Goal: Transaction & Acquisition: Download file/media

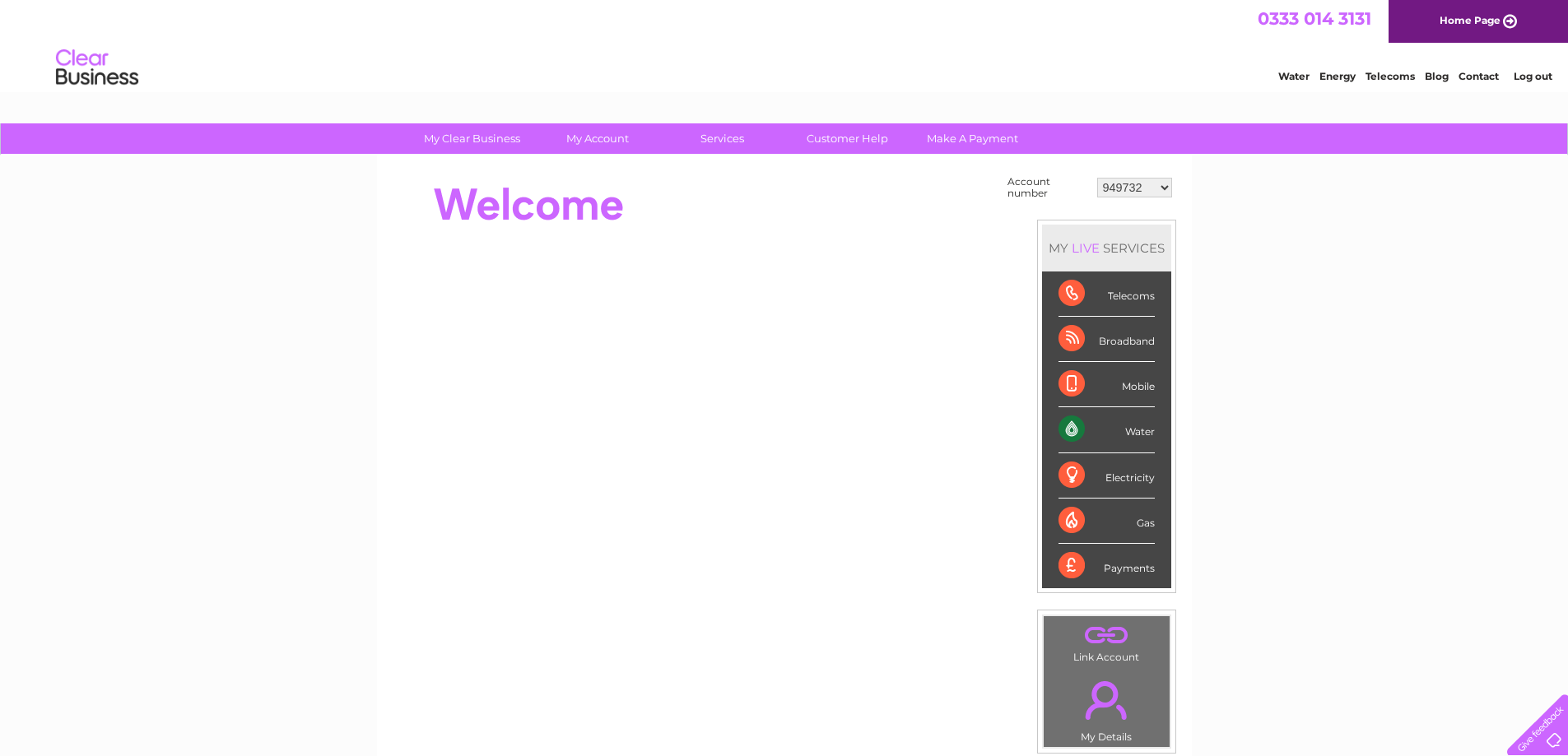
click at [1127, 184] on select "949732 951902 951928 951929 955382 955447 955806 955937 956247 956364 956484 95…" at bounding box center [1134, 187] width 75 height 19
select select "957877"
click at [1097, 178] on select "949732 951902 951928 951929 955382 955447 955806 955937 956247 956364 956484 95…" at bounding box center [1134, 187] width 75 height 19
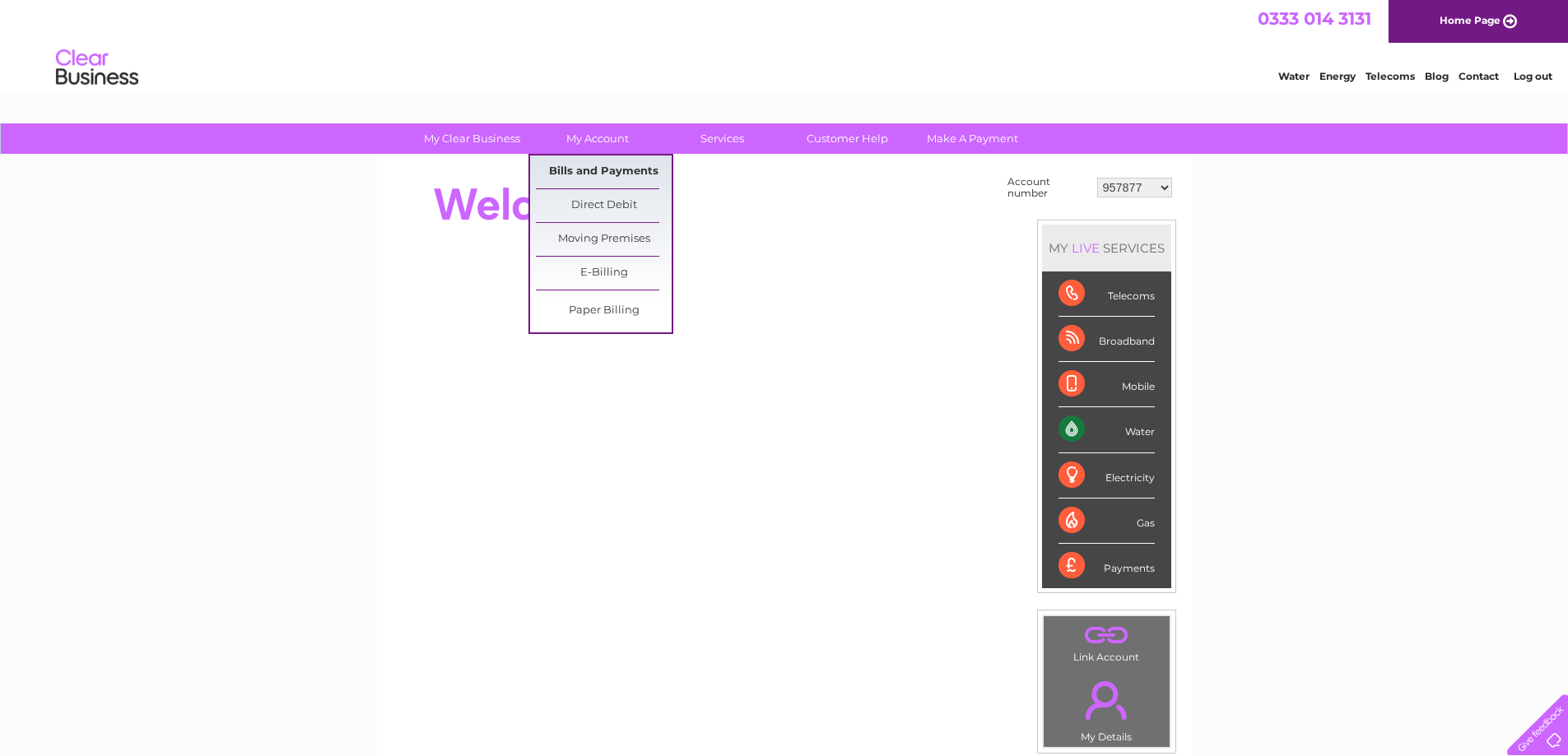
click at [614, 178] on link "Bills and Payments" at bounding box center [604, 172] width 136 height 33
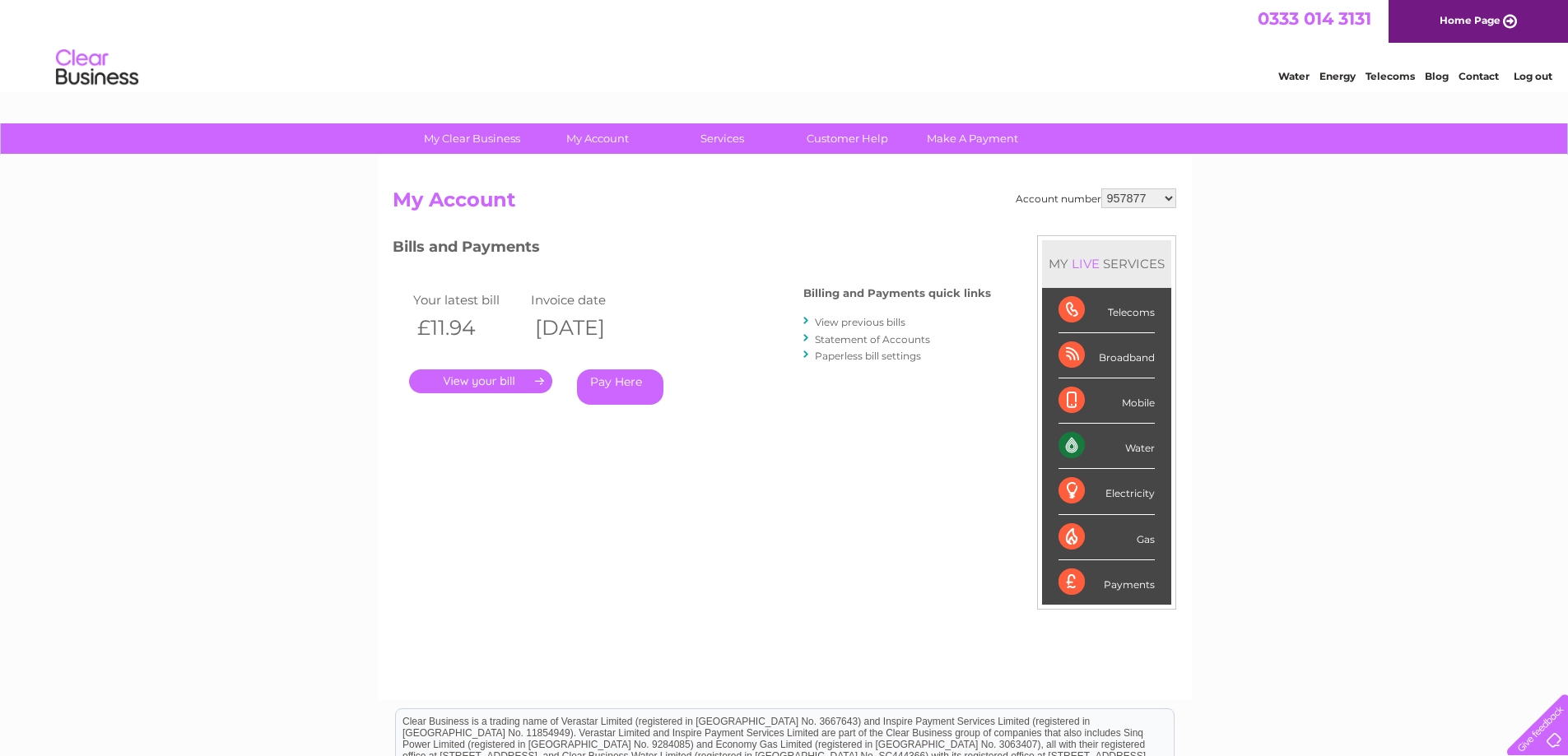
click at [878, 324] on link "View previous bills" at bounding box center [860, 322] width 91 height 12
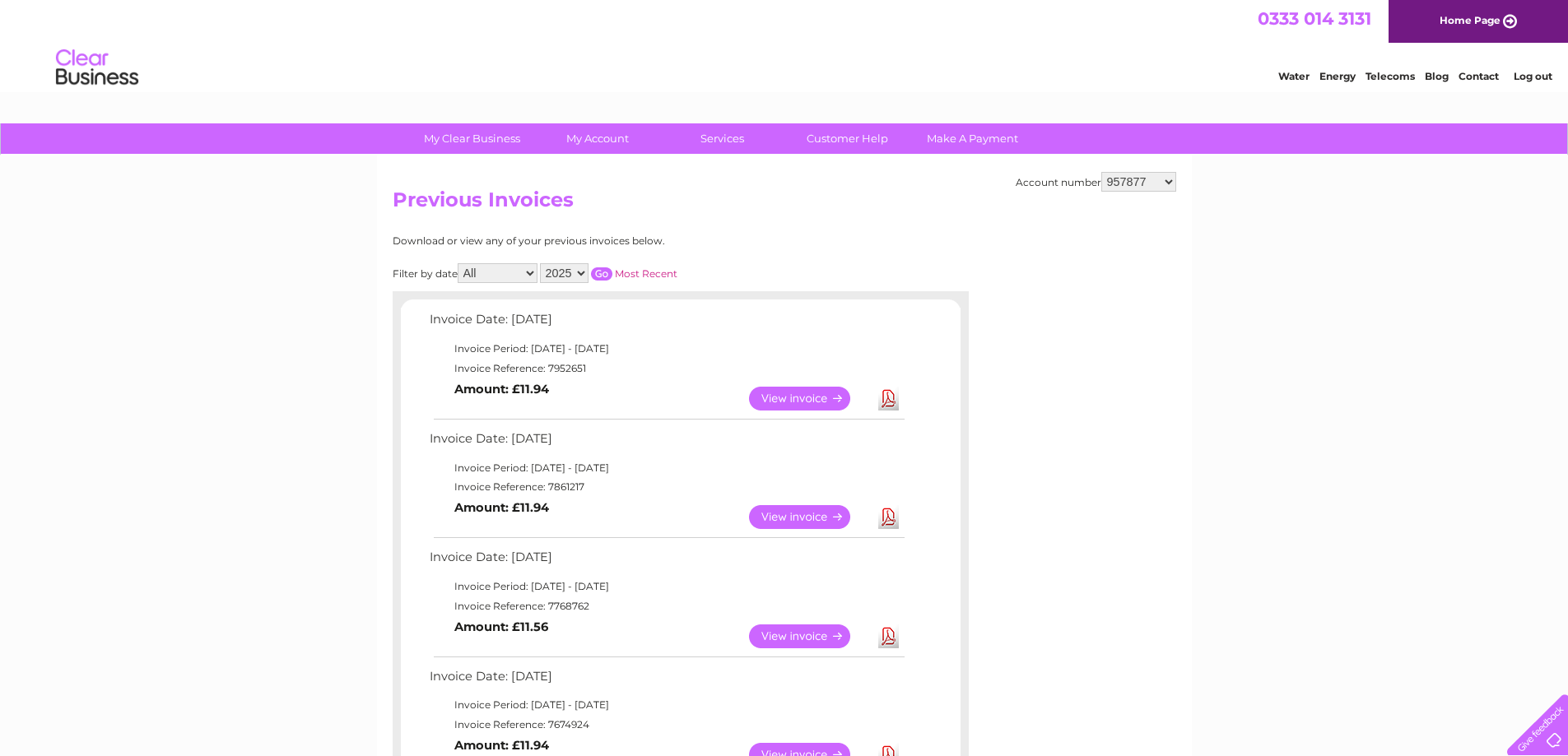
click at [885, 402] on link "Download" at bounding box center [888, 399] width 20 height 24
click at [890, 525] on link "Download" at bounding box center [888, 517] width 20 height 24
click at [890, 637] on link "Download" at bounding box center [888, 636] width 20 height 24
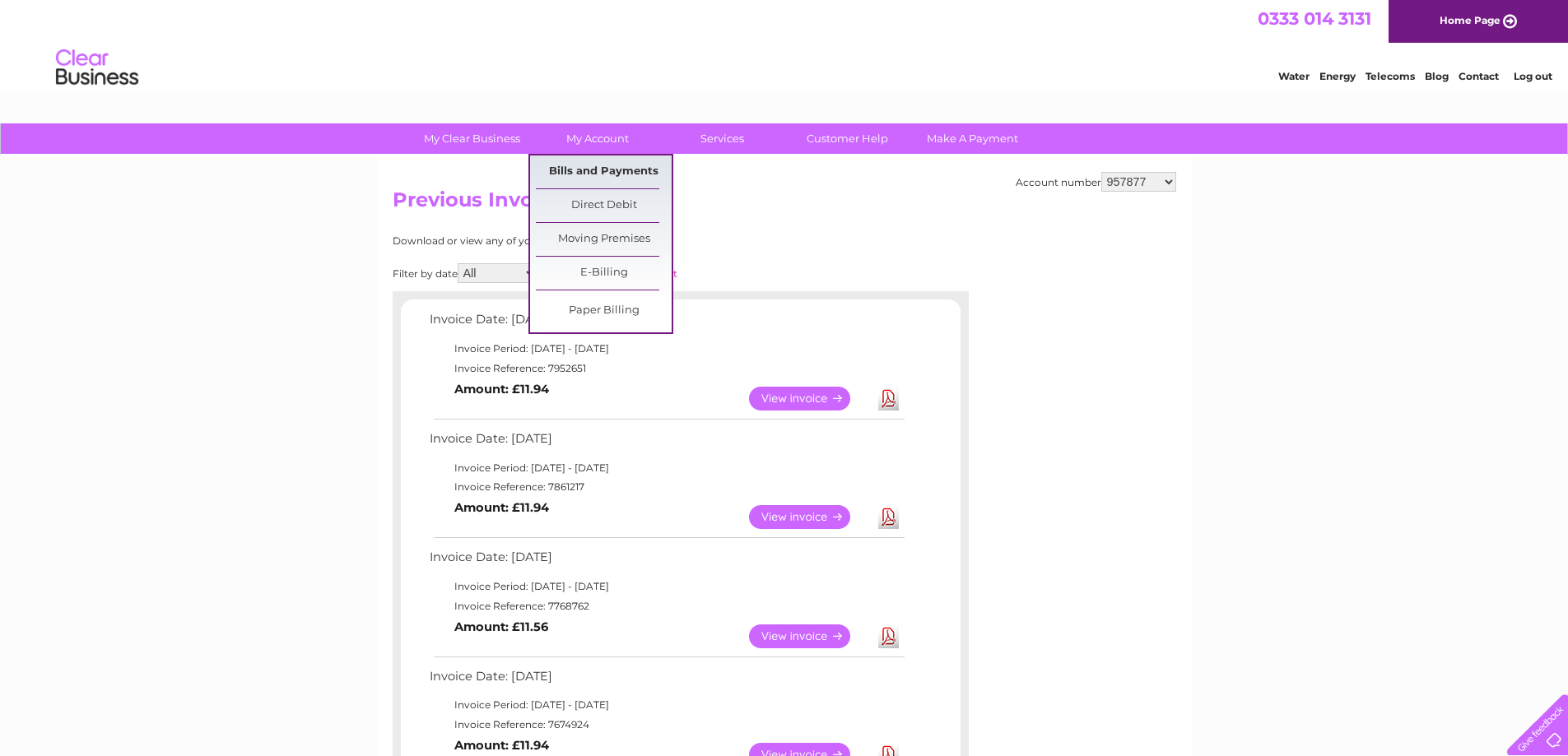
click at [607, 170] on link "Bills and Payments" at bounding box center [604, 172] width 136 height 33
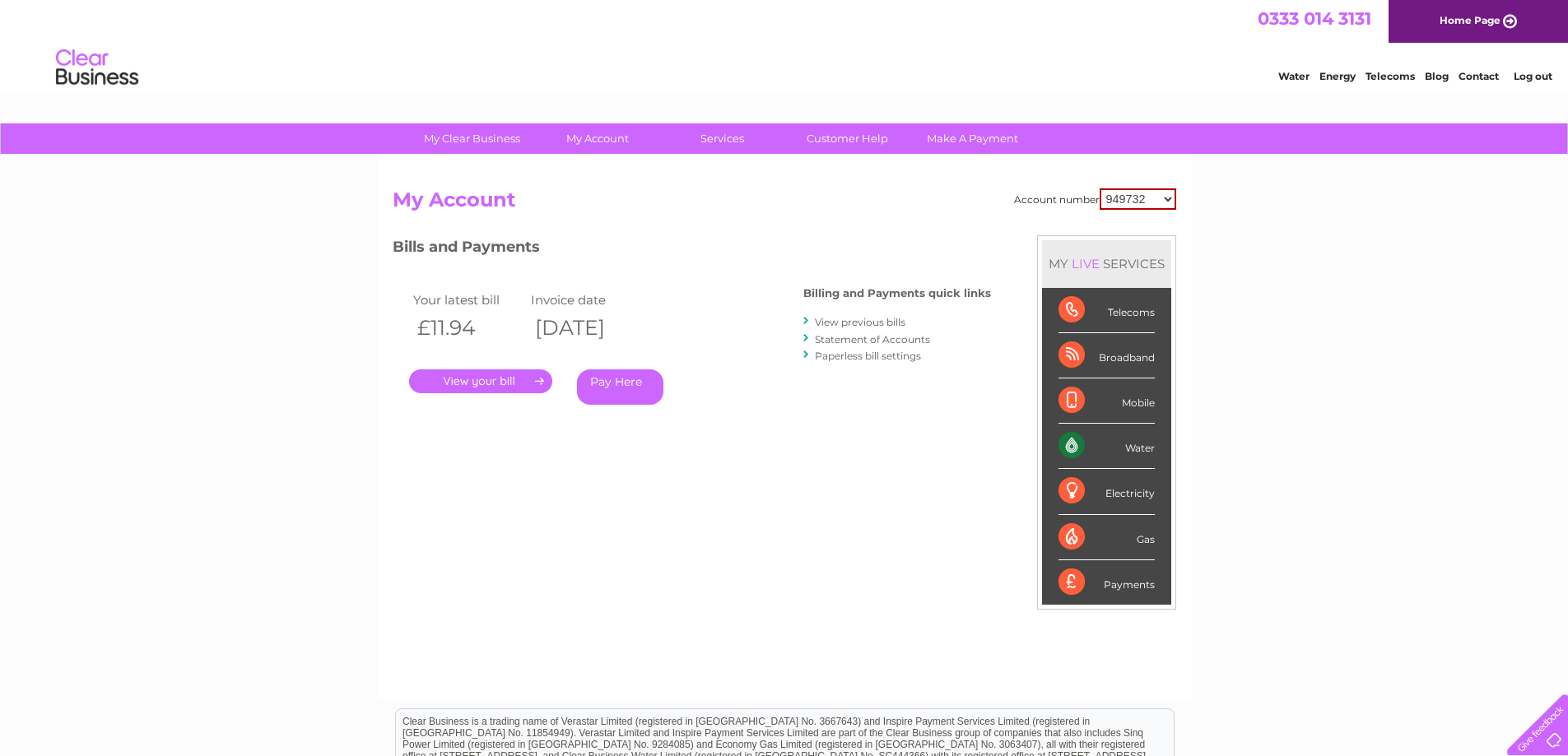
click at [1151, 191] on select "949732 951902 951928 951929 955382 955447 955806 955937 956247 956364 956484 95…" at bounding box center [1137, 199] width 77 height 21
select select "957877"
click at [1099, 188] on select "949732 951902 951928 951929 955382 955447 955806 955937 956247 956364 956484 95…" at bounding box center [1137, 199] width 77 height 21
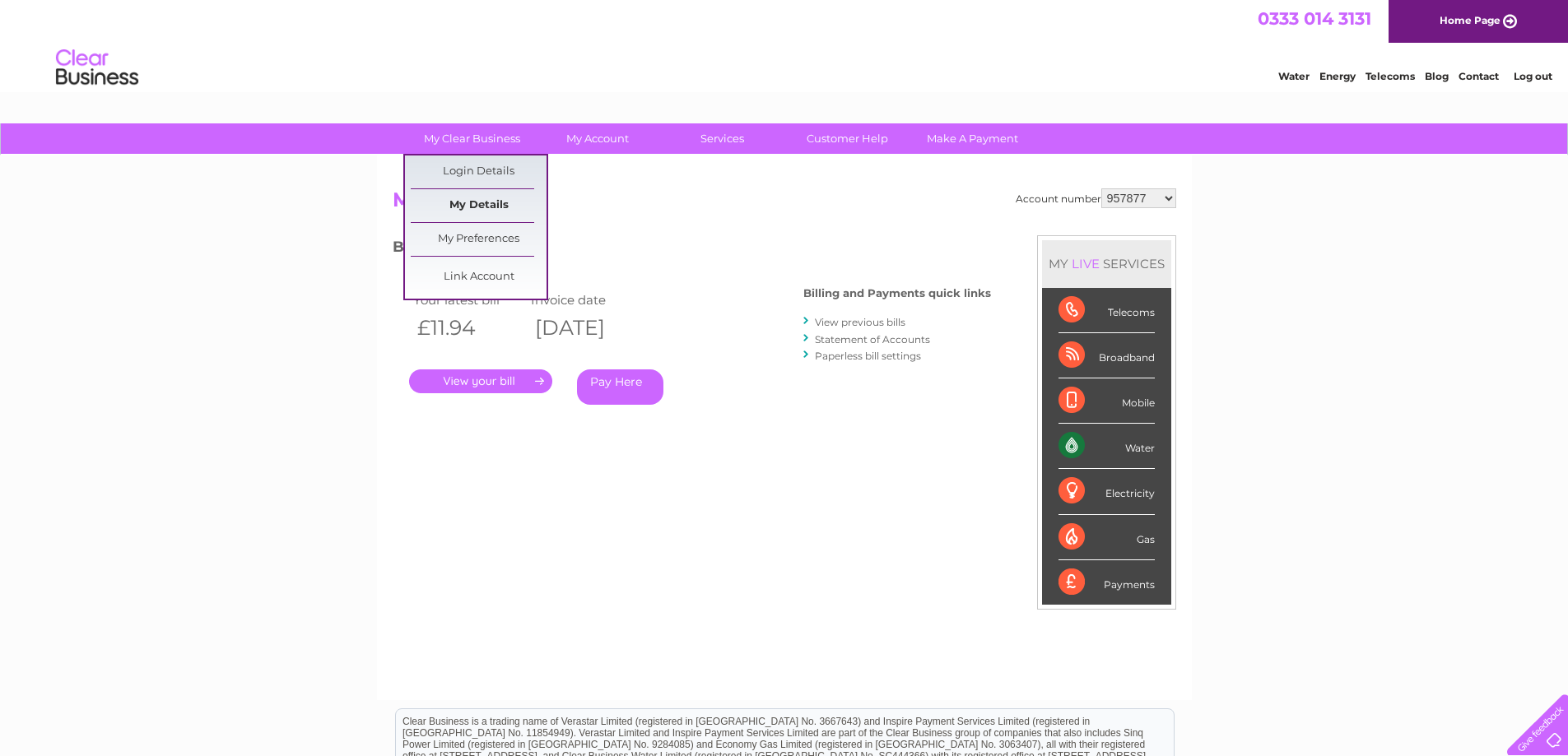
click at [494, 209] on link "My Details" at bounding box center [479, 205] width 136 height 33
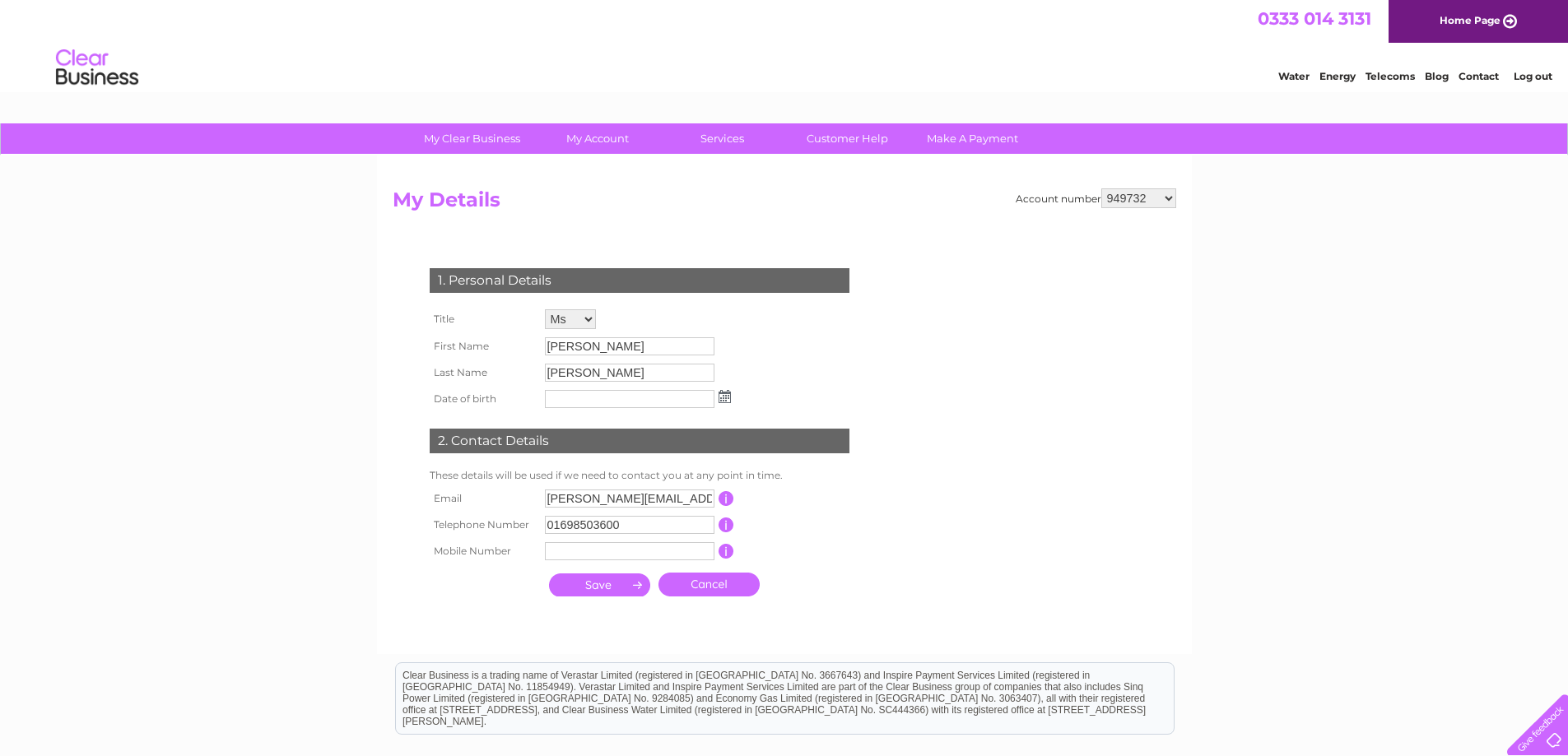
click at [1140, 194] on select "949732 951902 951928 951929 955382 955447 955806 955937 956247 956364 956484 95…" at bounding box center [1138, 198] width 75 height 19
select select "957877"
click at [1101, 188] on select "949732 951902 951928 951929 955382 955447 955806 955937 956247 956364 956484 95…" at bounding box center [1138, 198] width 75 height 19
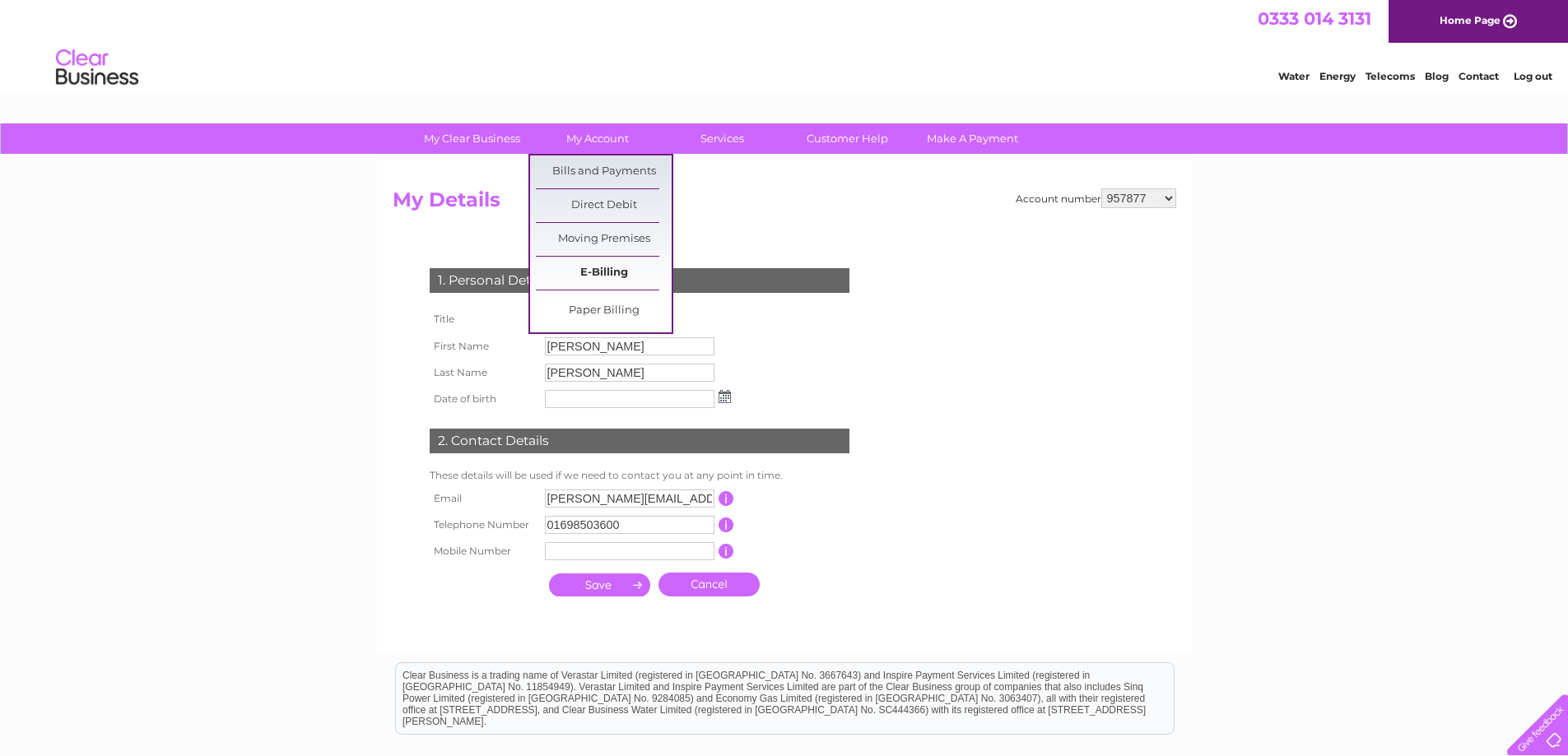
click at [612, 271] on link "E-Billing" at bounding box center [604, 273] width 136 height 33
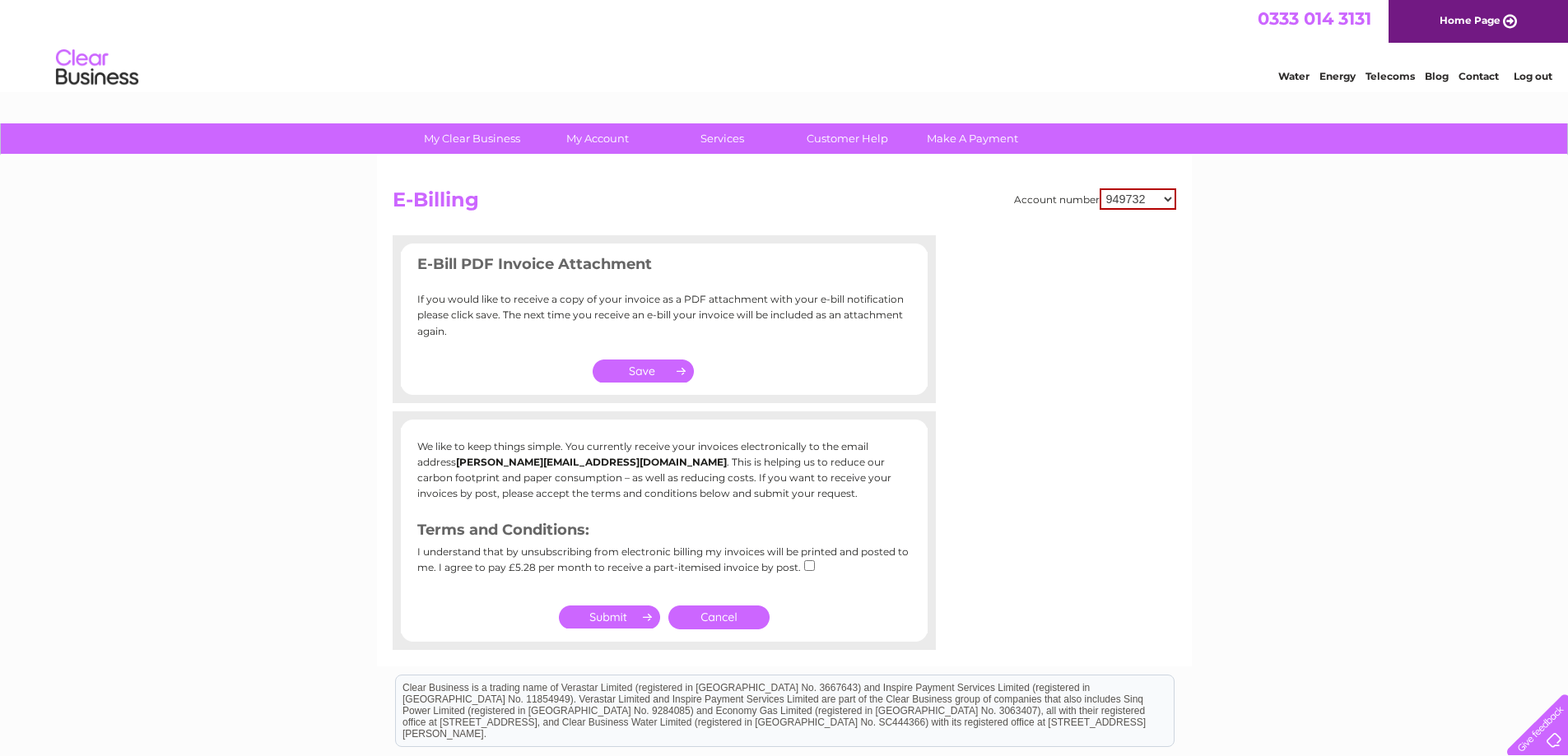
click at [1129, 202] on select "949732 951902 951928 951929 955382 955447 955806 955937 956247 956364 956484 95…" at bounding box center [1137, 199] width 77 height 21
select select "957877"
click at [1099, 188] on select "949732 951902 951928 951929 955382 955447 955806 955937 956247 956364 956484 95…" at bounding box center [1137, 199] width 77 height 21
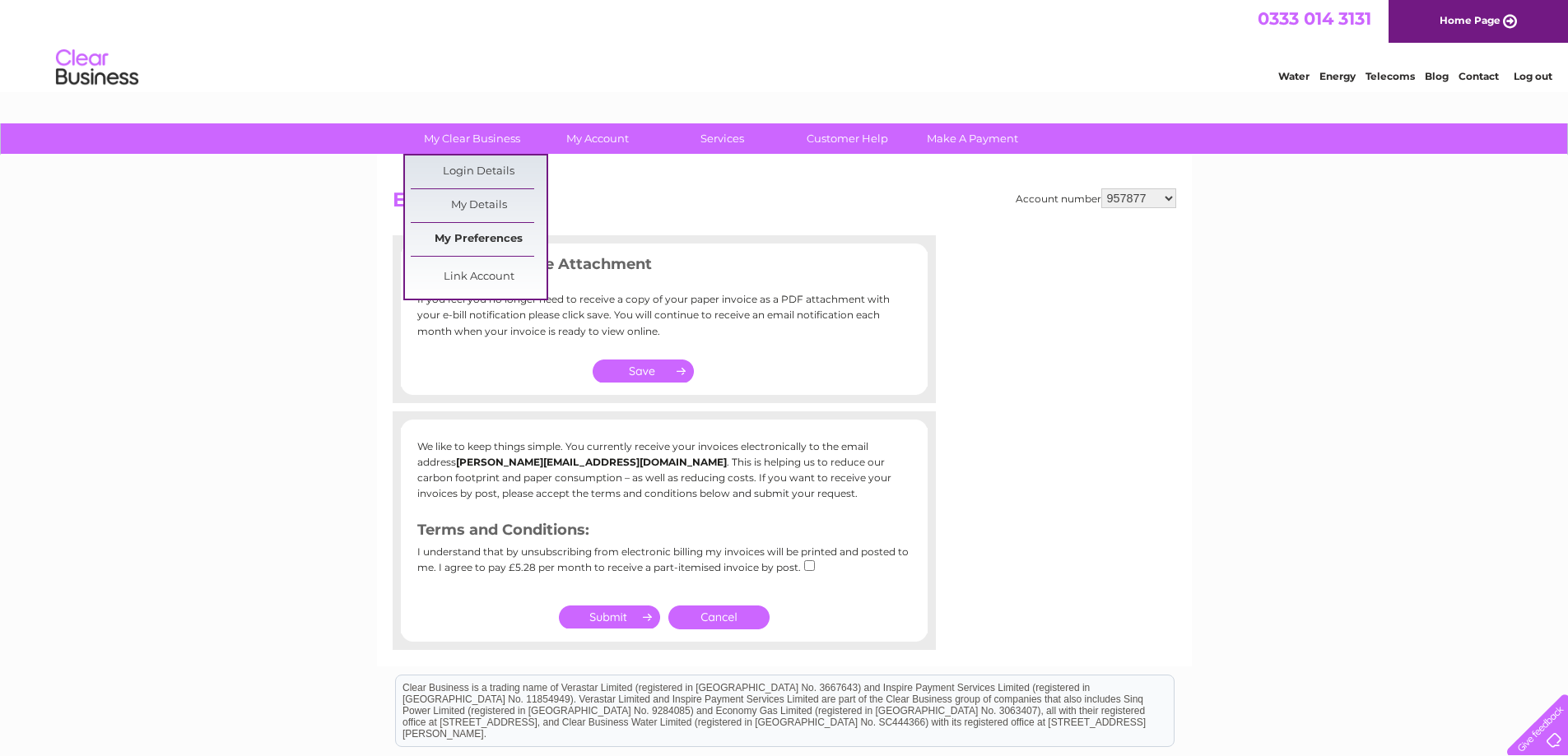
click at [495, 253] on link "My Preferences" at bounding box center [479, 239] width 136 height 33
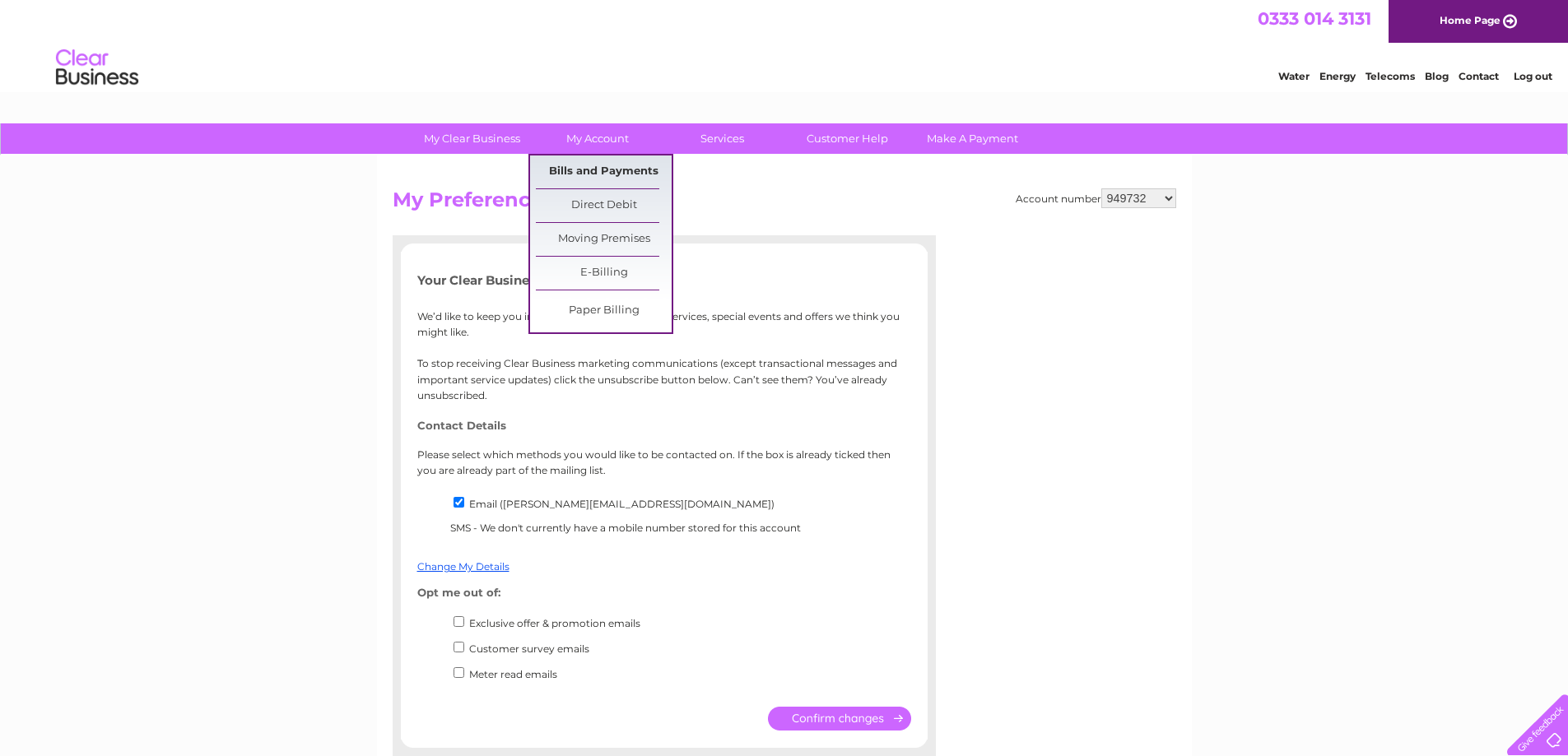
click at [608, 179] on link "Bills and Payments" at bounding box center [604, 172] width 136 height 33
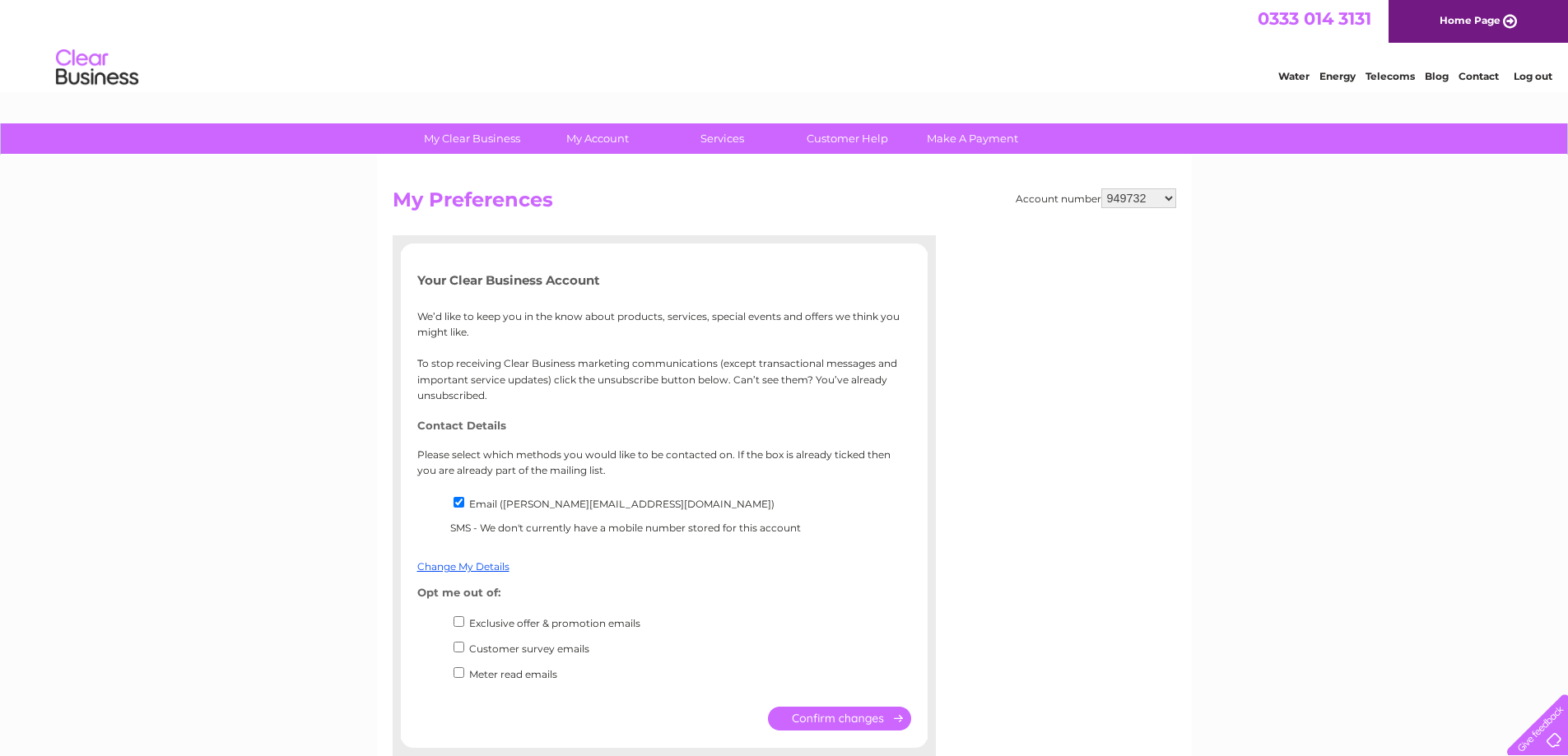
click at [1134, 199] on select "949732 951902 951928 951929 955382 955447 955806 955937 956247 956364 956484 95…" at bounding box center [1138, 198] width 75 height 19
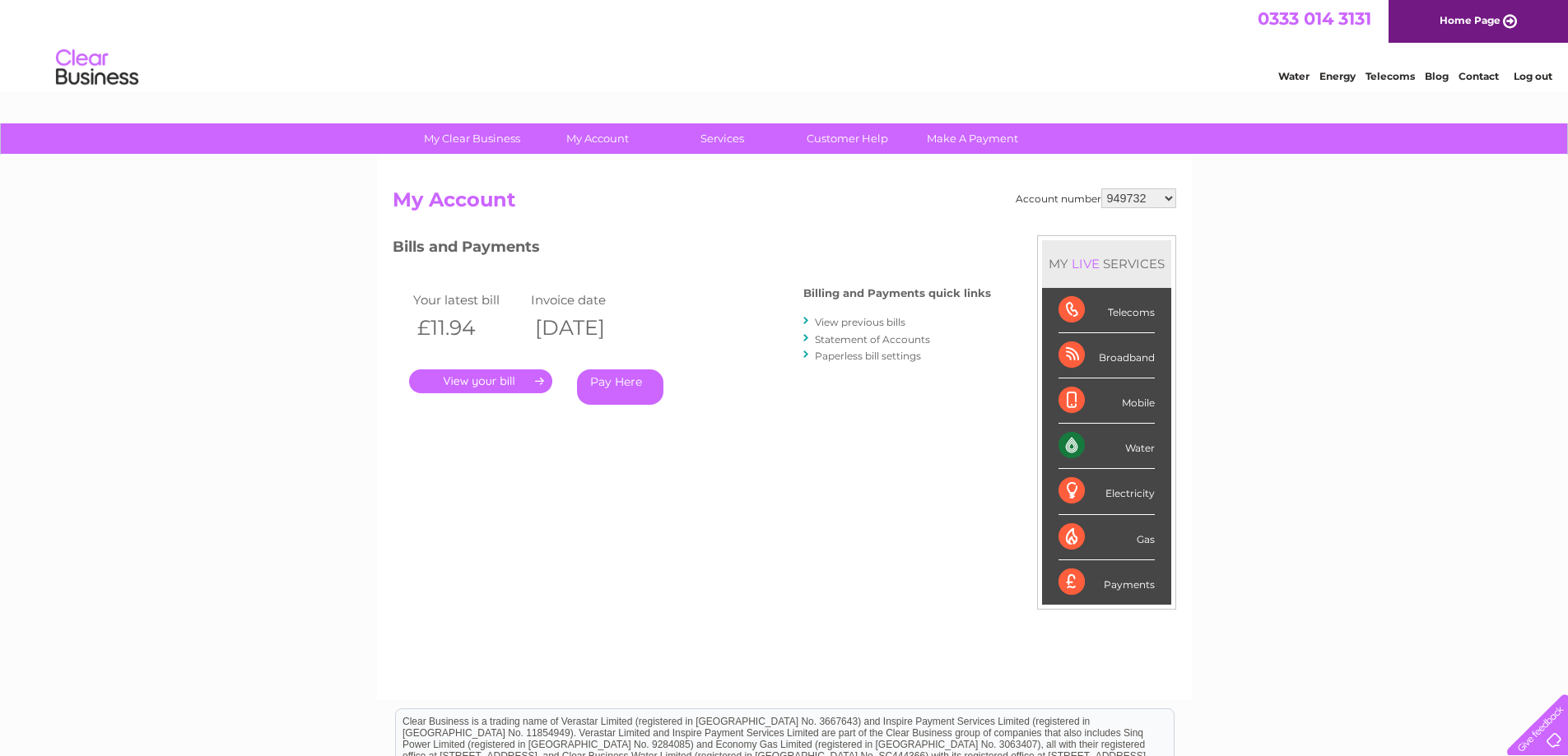
drag, startPoint x: 0, startPoint y: 0, endPoint x: 1132, endPoint y: 199, distance: 1149.4
click at [1132, 199] on select "949732 951902 951928 951929 955382 955447 955806 955937 956247 956364 956484 95…" at bounding box center [1138, 198] width 75 height 19
select select "957877"
click at [1101, 188] on select "949732 951902 951928 951929 955382 955447 955806 955937 956247 956364 956484 95…" at bounding box center [1138, 198] width 75 height 19
click at [510, 375] on link "." at bounding box center [480, 381] width 143 height 24
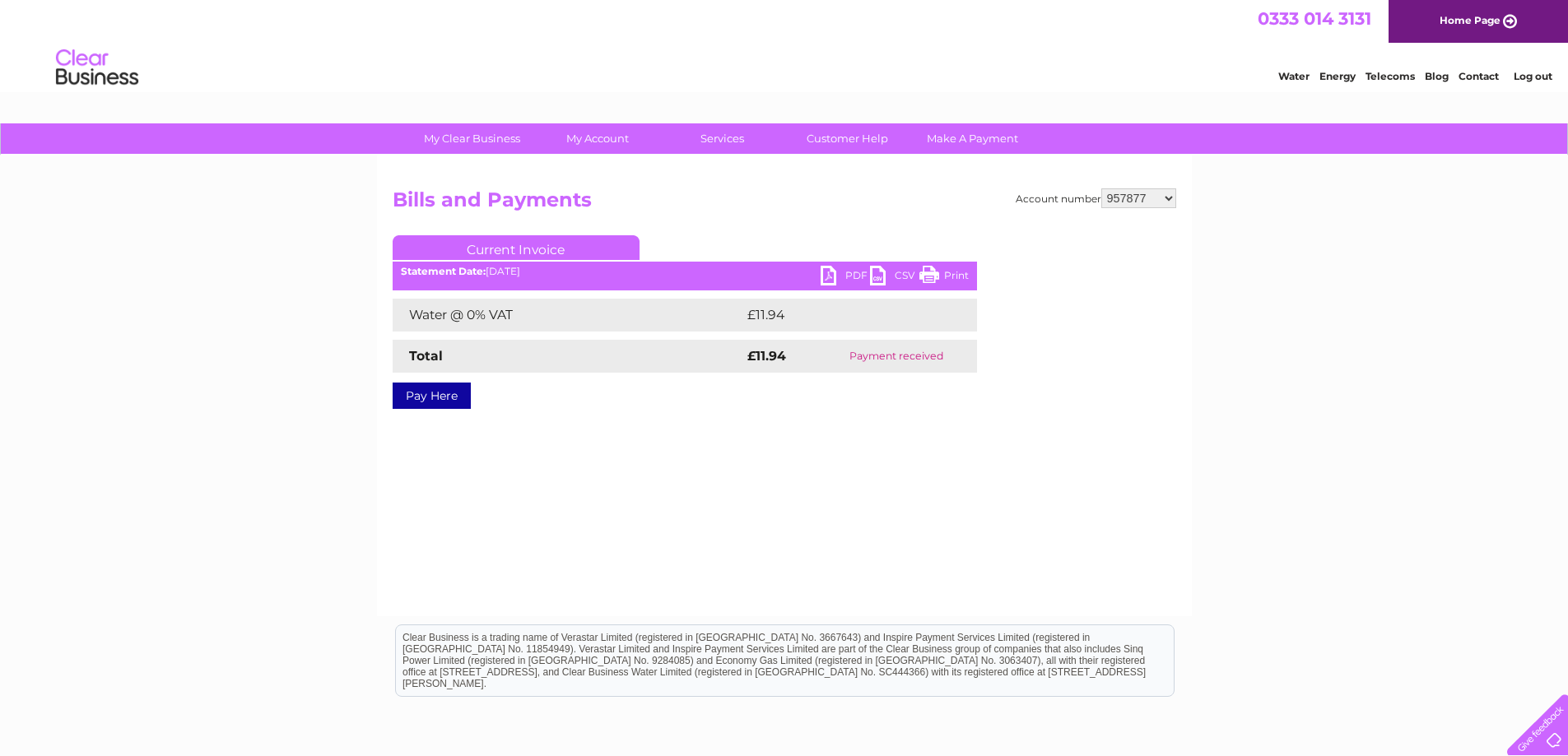
click at [831, 273] on link "PDF" at bounding box center [845, 277] width 49 height 24
